Goal: Task Accomplishment & Management: Manage account settings

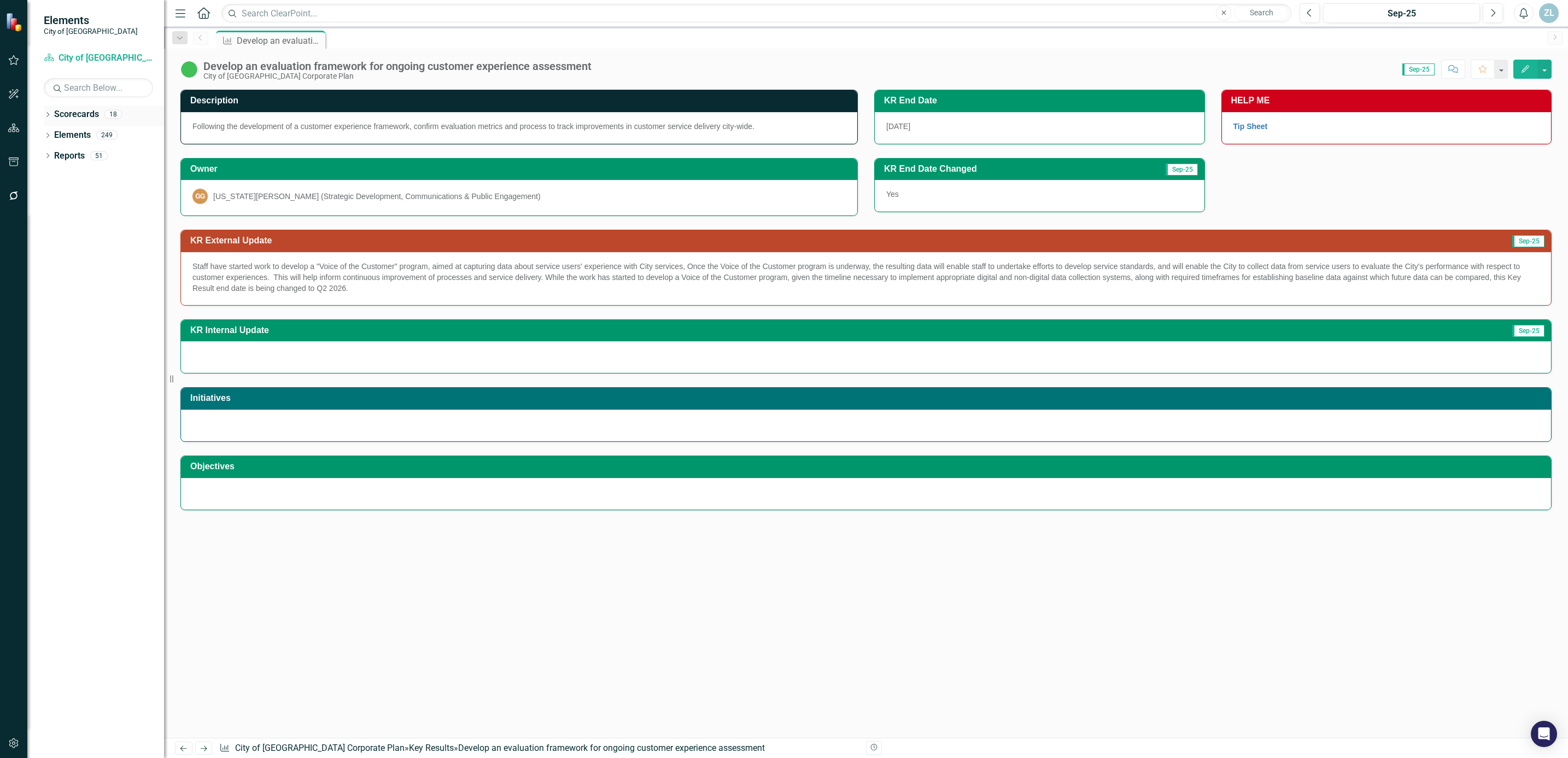
click at [48, 114] on icon at bounding box center [48, 115] width 3 height 5
click at [77, 130] on link "City of [GEOGRAPHIC_DATA] Corporate Plan" at bounding box center [112, 135] width 104 height 12
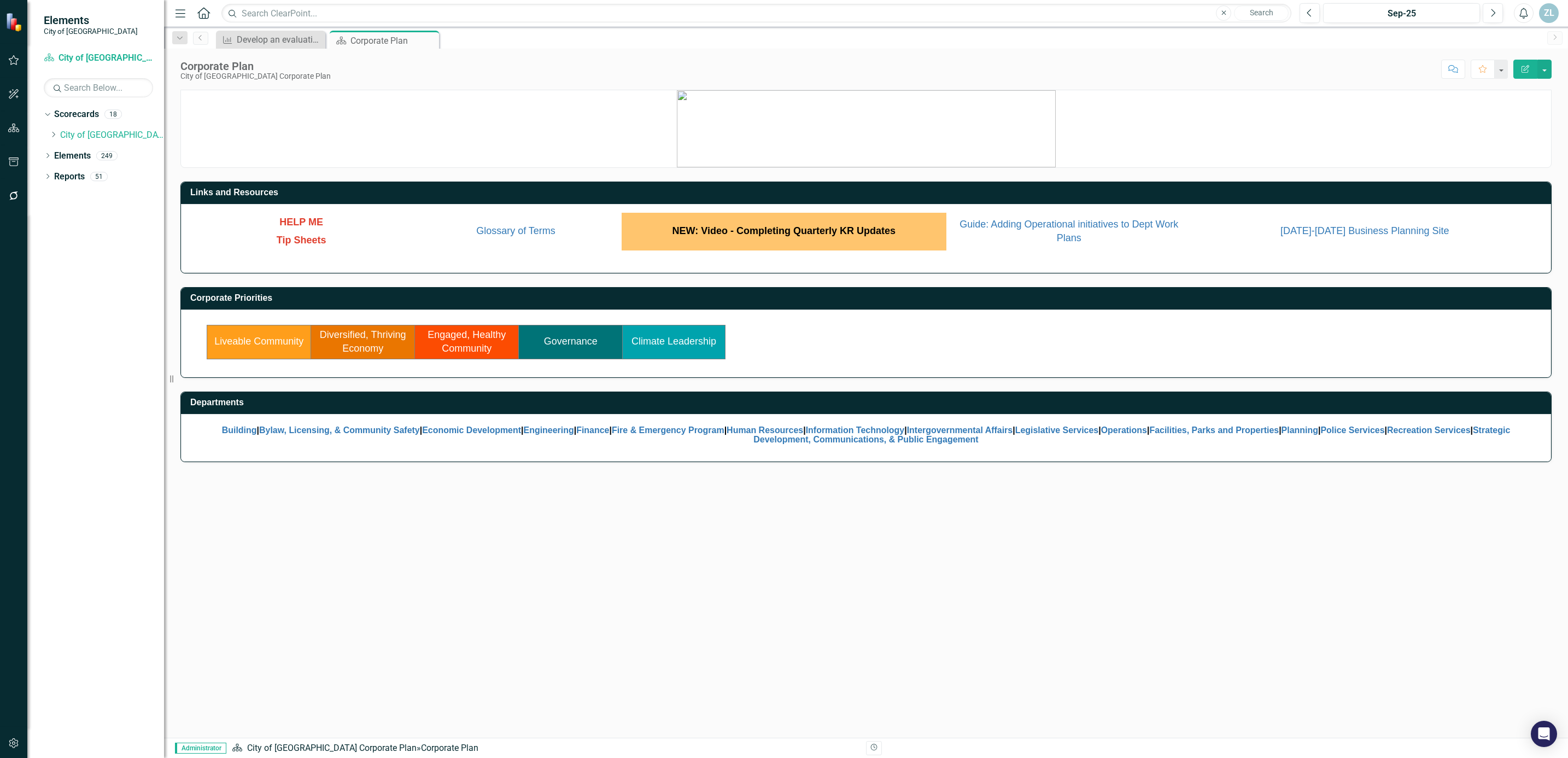
click at [575, 342] on link "Governance" at bounding box center [571, 341] width 53 height 11
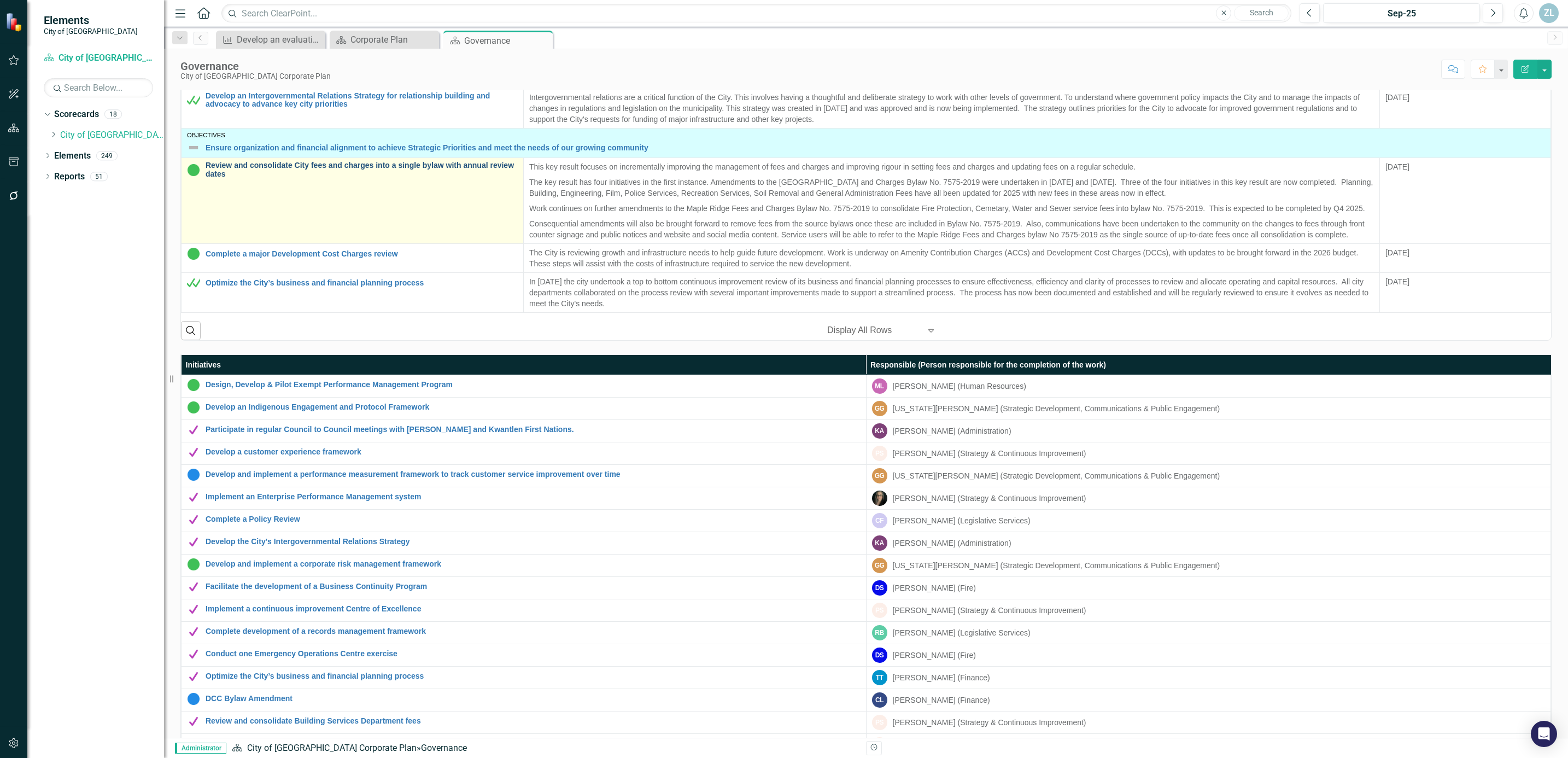
scroll to position [664, 0]
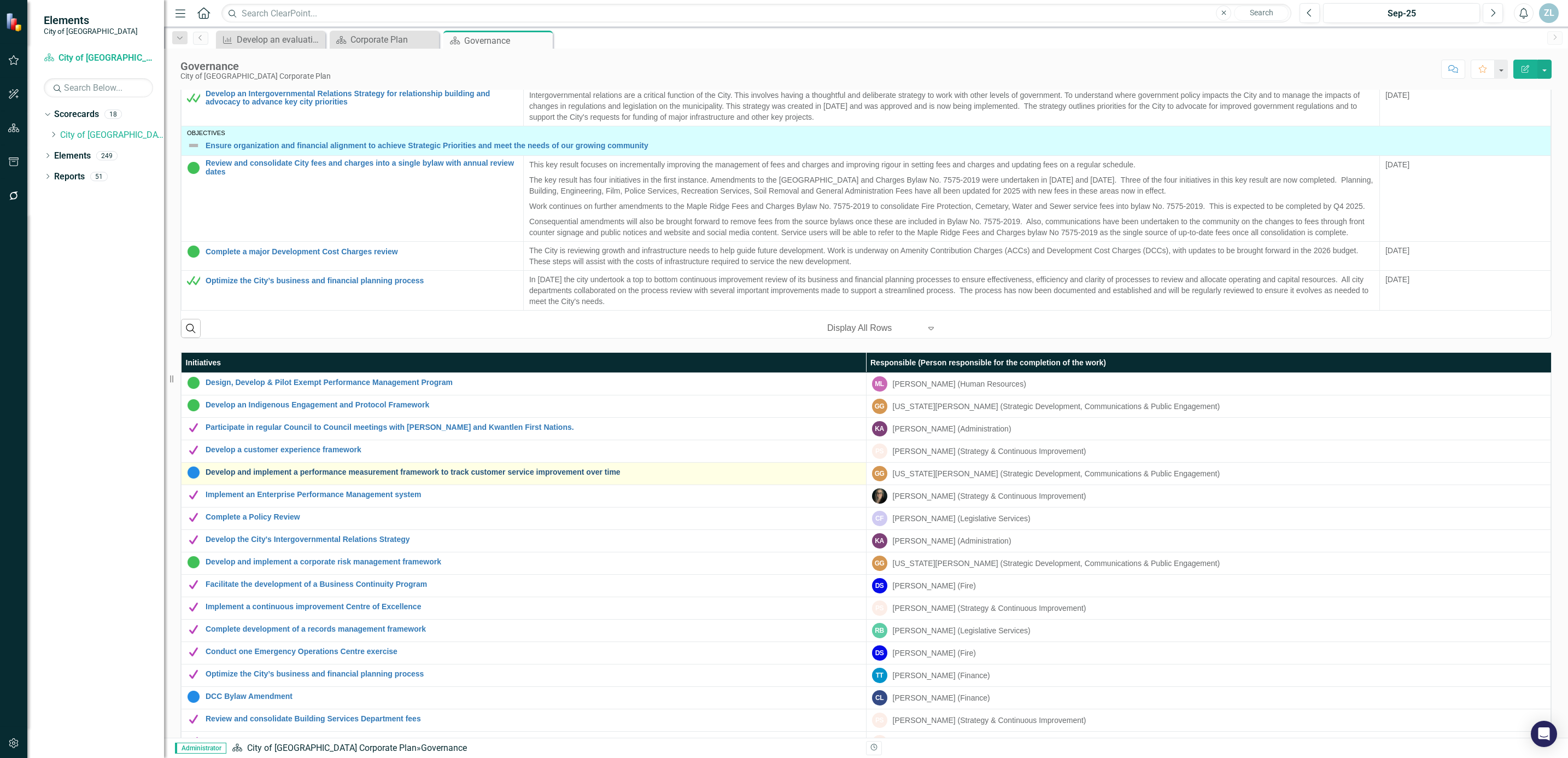
click at [411, 476] on link "Develop and implement a performance measurement framework to track customer ser…" at bounding box center [533, 472] width 655 height 8
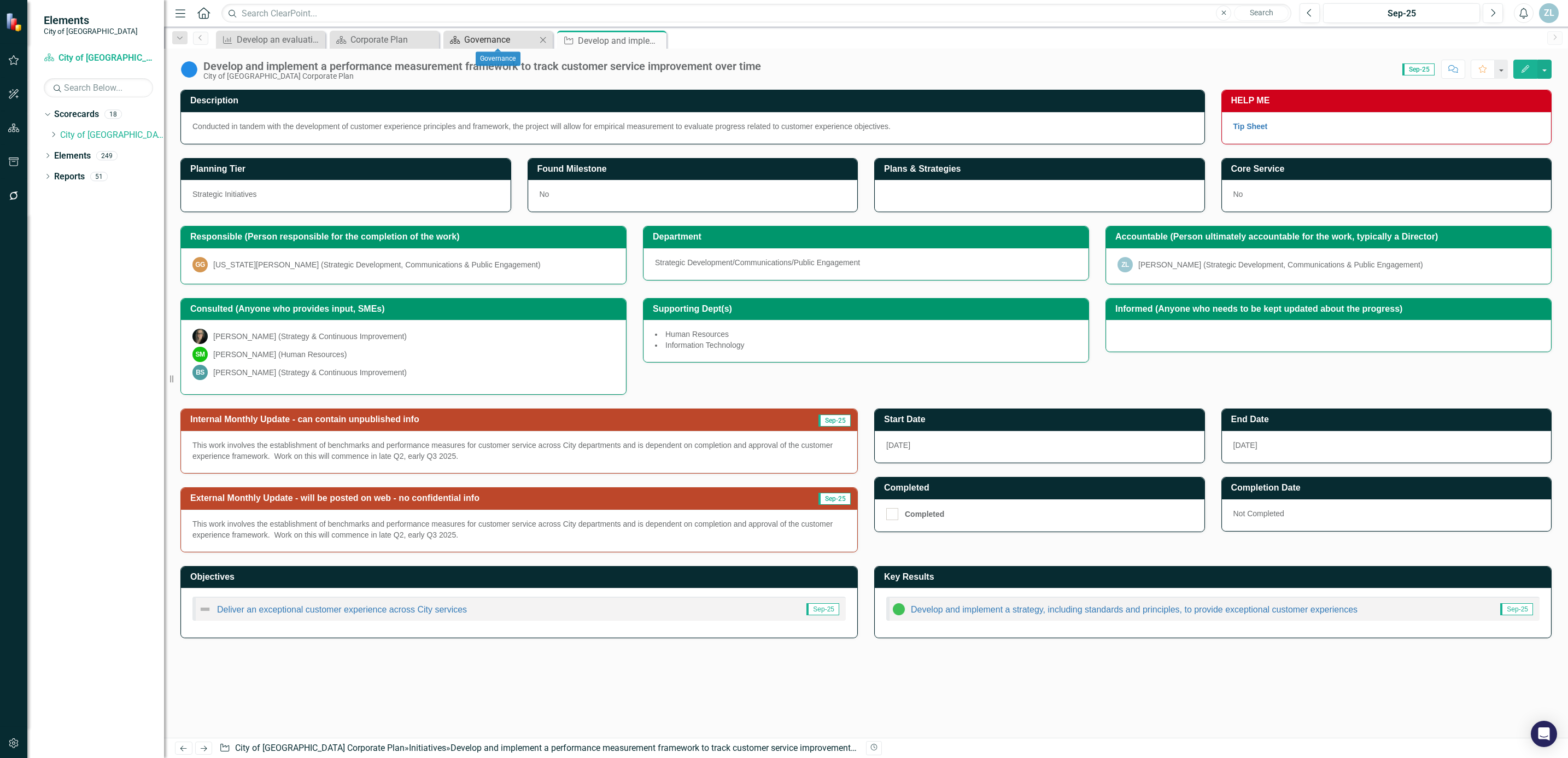
click at [494, 45] on div "Governance" at bounding box center [500, 39] width 72 height 14
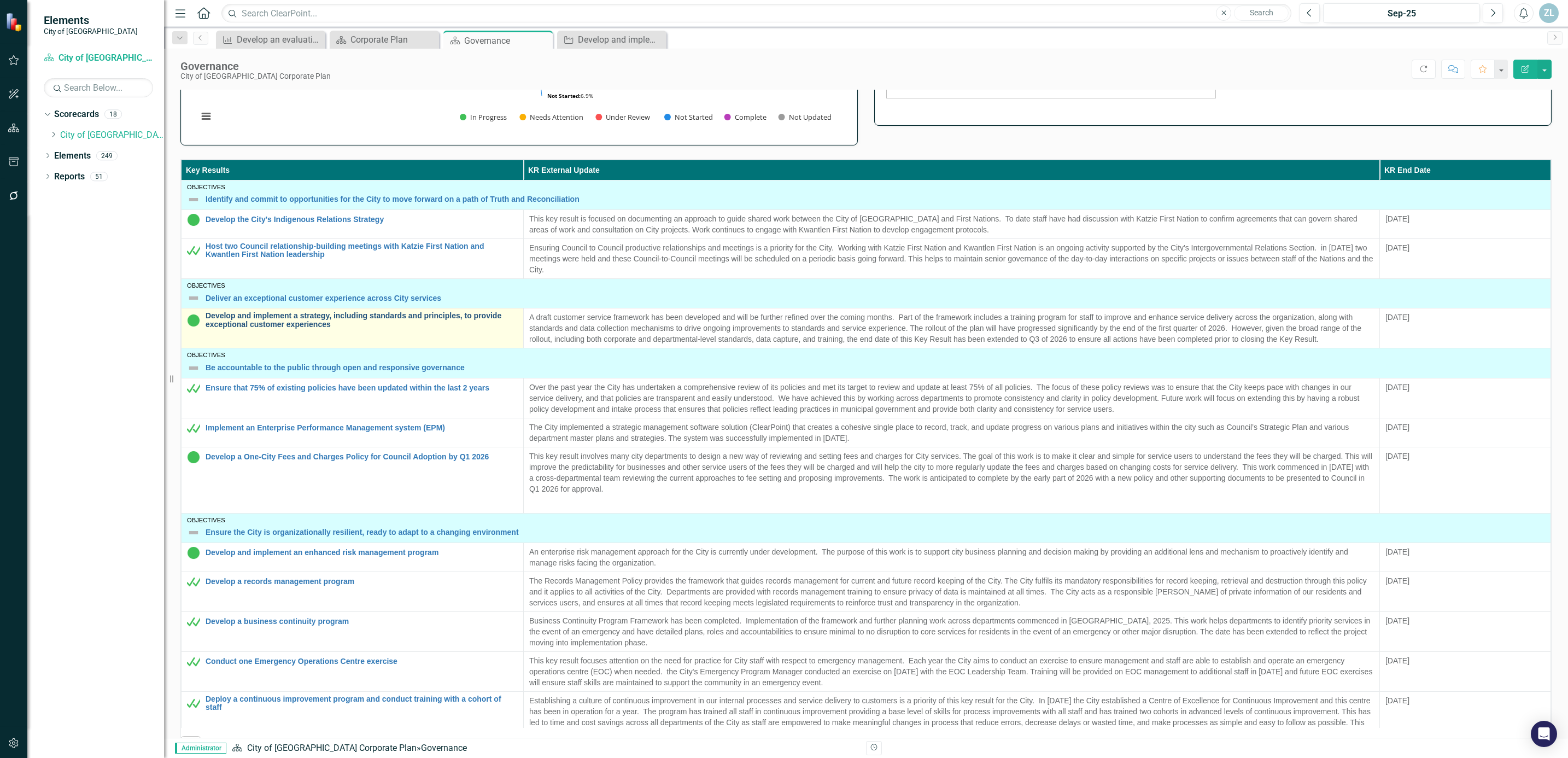
click at [322, 329] on link "Develop and implement a strategy, including standards and principles, to provid…" at bounding box center [362, 320] width 312 height 17
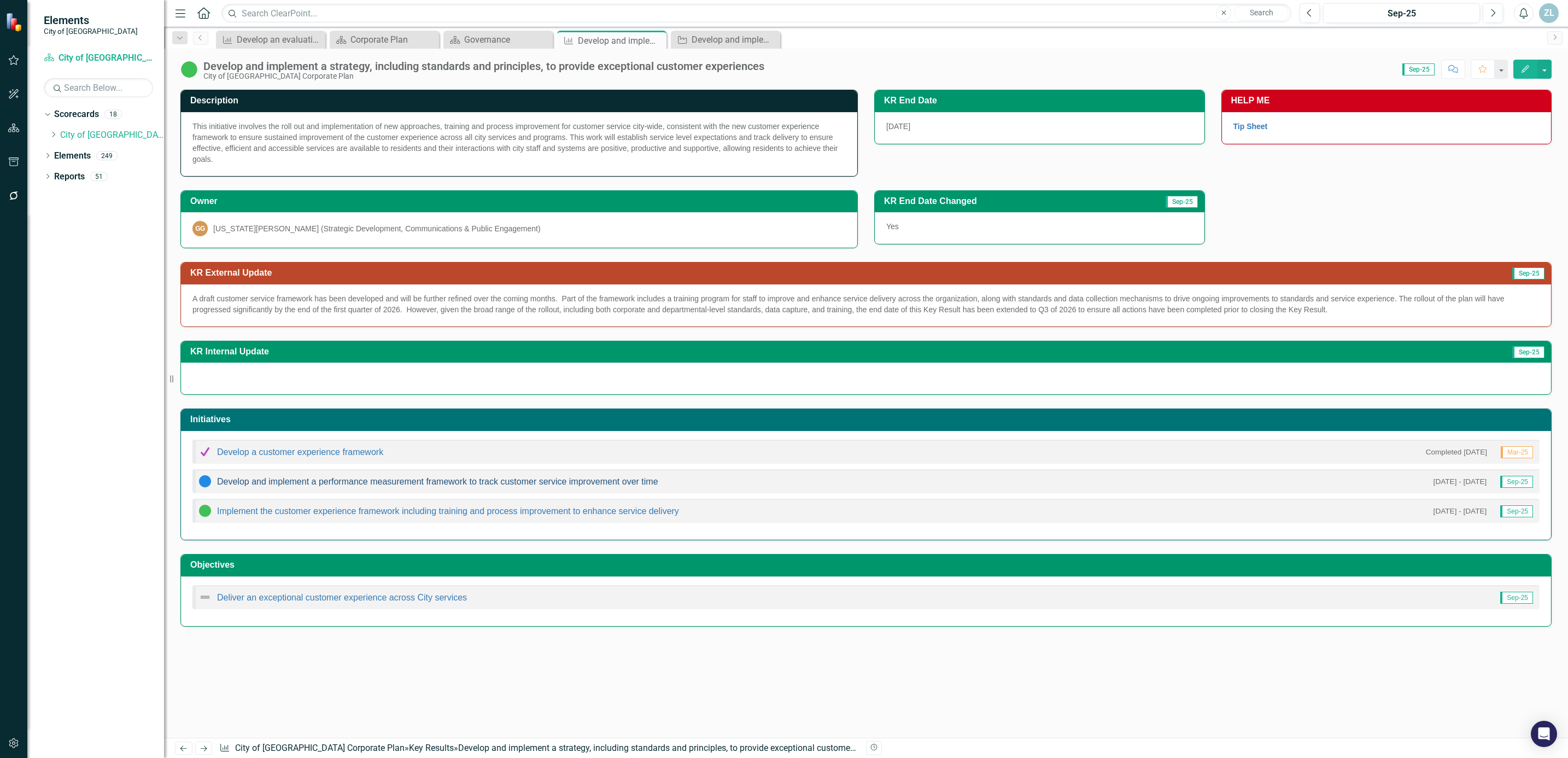
click at [273, 483] on link "Develop and implement a performance measurement framework to track customer ser…" at bounding box center [437, 481] width 441 height 9
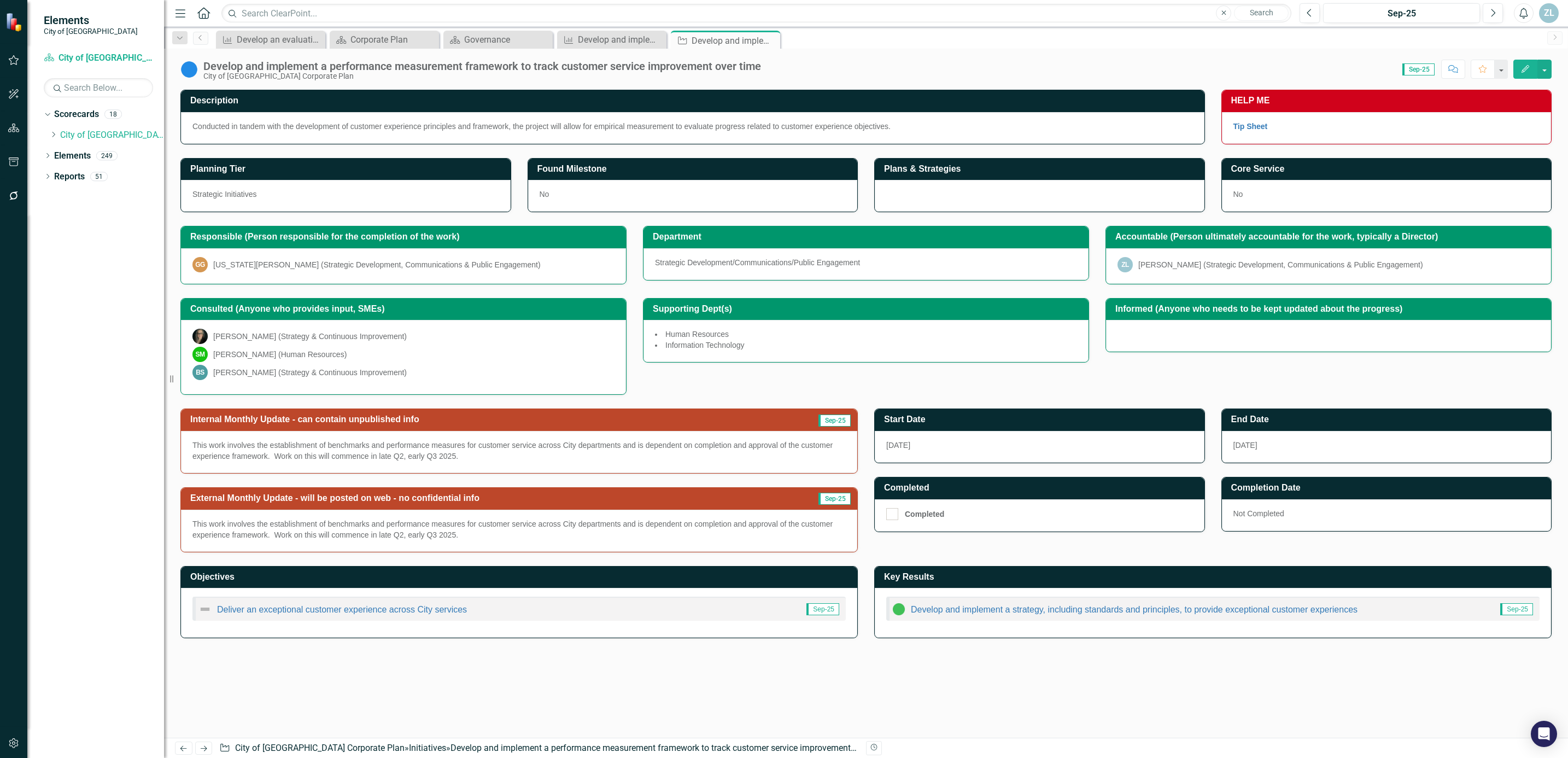
click at [184, 73] on img at bounding box center [189, 69] width 18 height 18
click at [240, 68] on div "Develop and implement a performance measurement framework to track customer ser…" at bounding box center [482, 66] width 558 height 12
click at [249, 69] on div "Develop and implement a performance measurement framework to track customer ser…" at bounding box center [482, 66] width 558 height 12
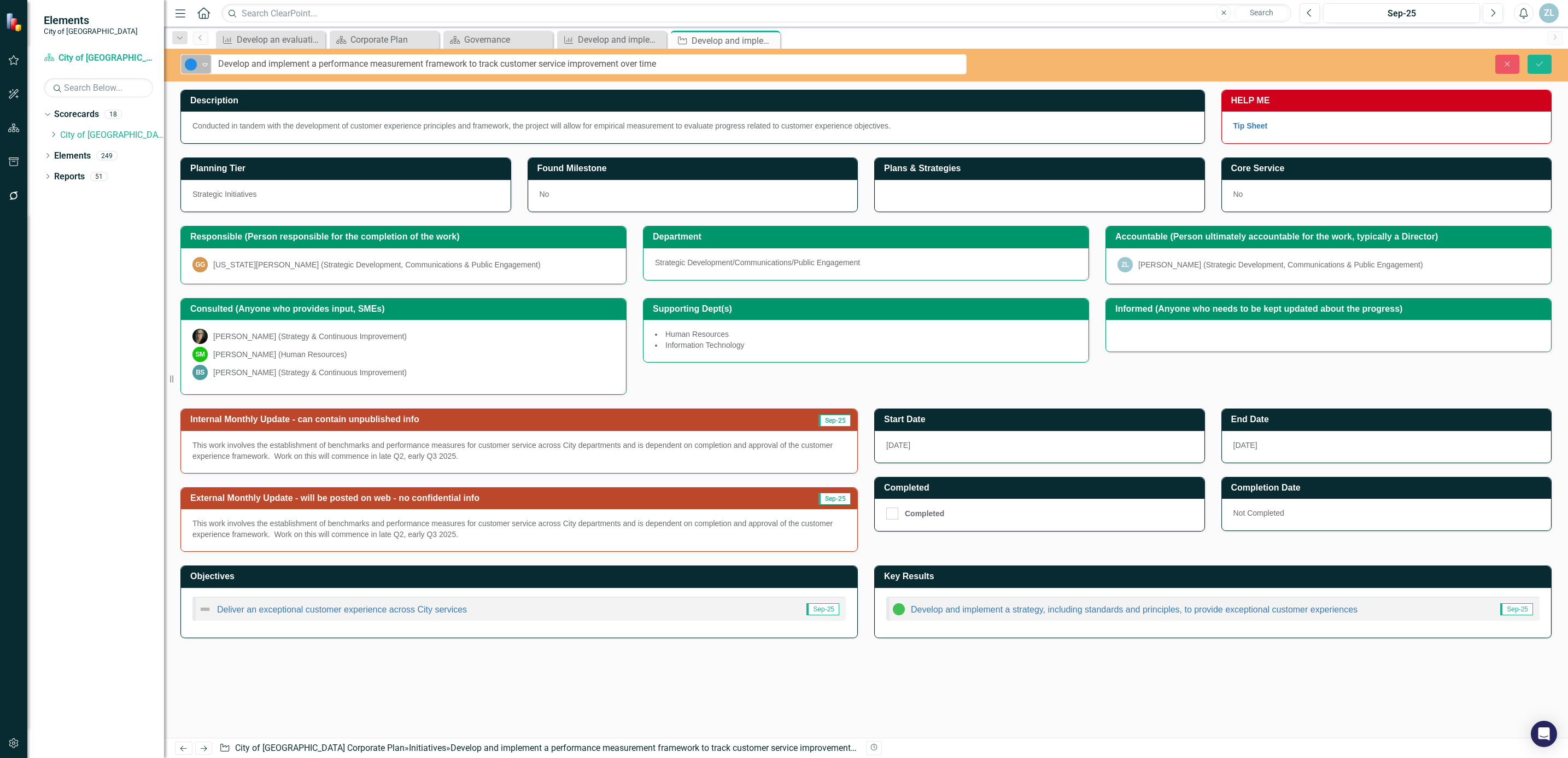
click at [197, 64] on img at bounding box center [191, 64] width 13 height 13
click at [207, 98] on div "In Progress" at bounding box center [238, 102] width 92 height 13
click at [1534, 64] on button "Save" at bounding box center [1539, 64] width 24 height 19
